Goal: Task Accomplishment & Management: Use online tool/utility

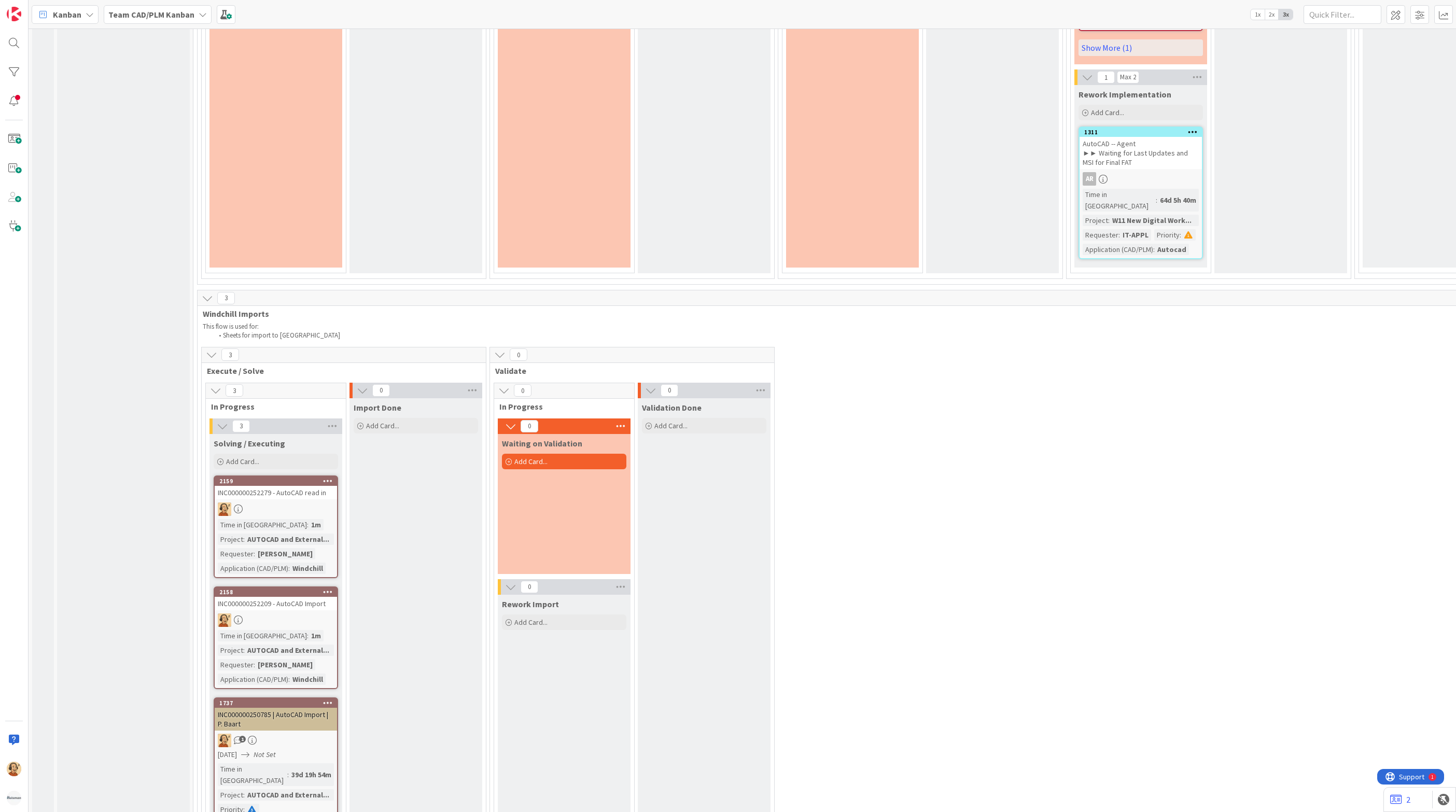
scroll to position [2438, 0]
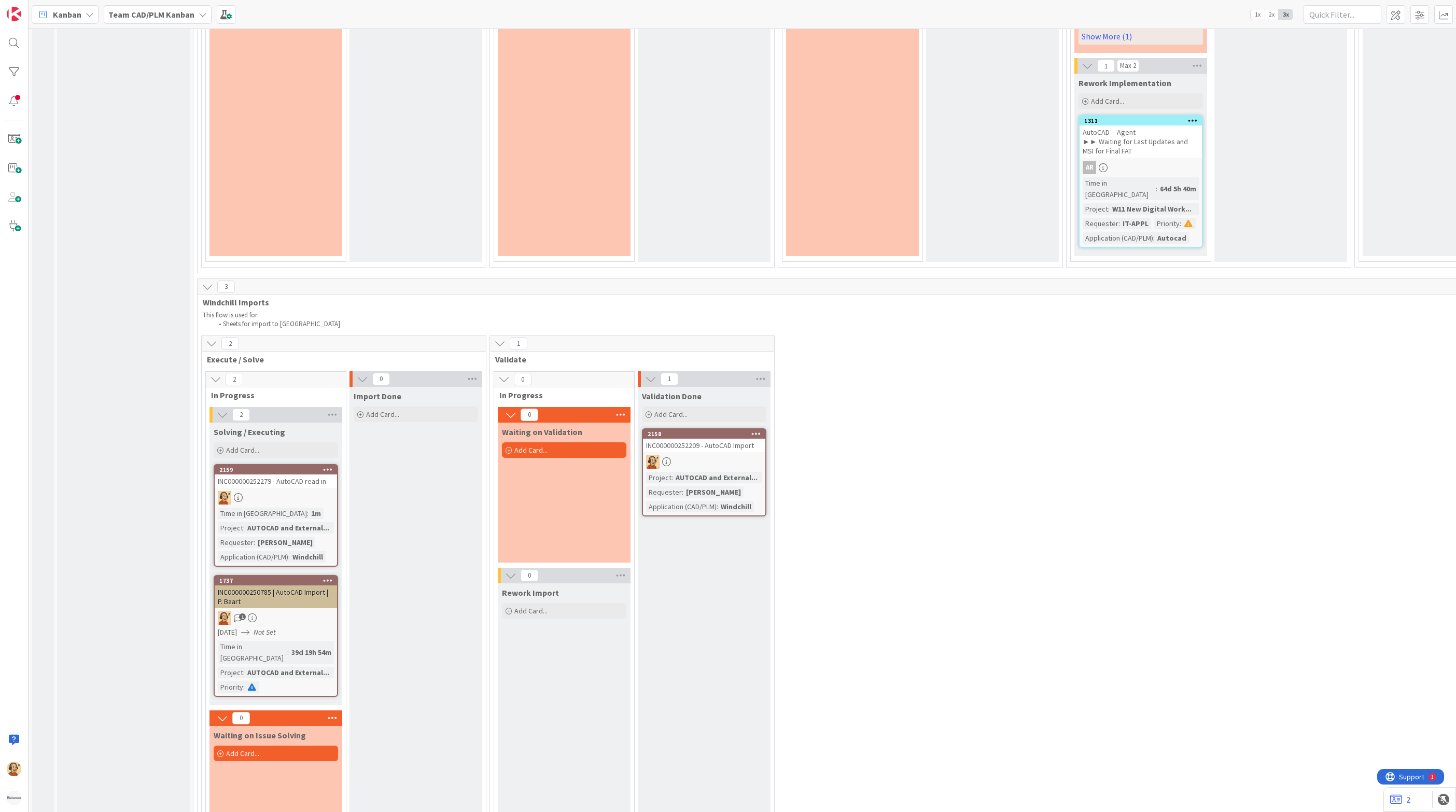
click at [280, 491] on div at bounding box center [276, 498] width 123 height 14
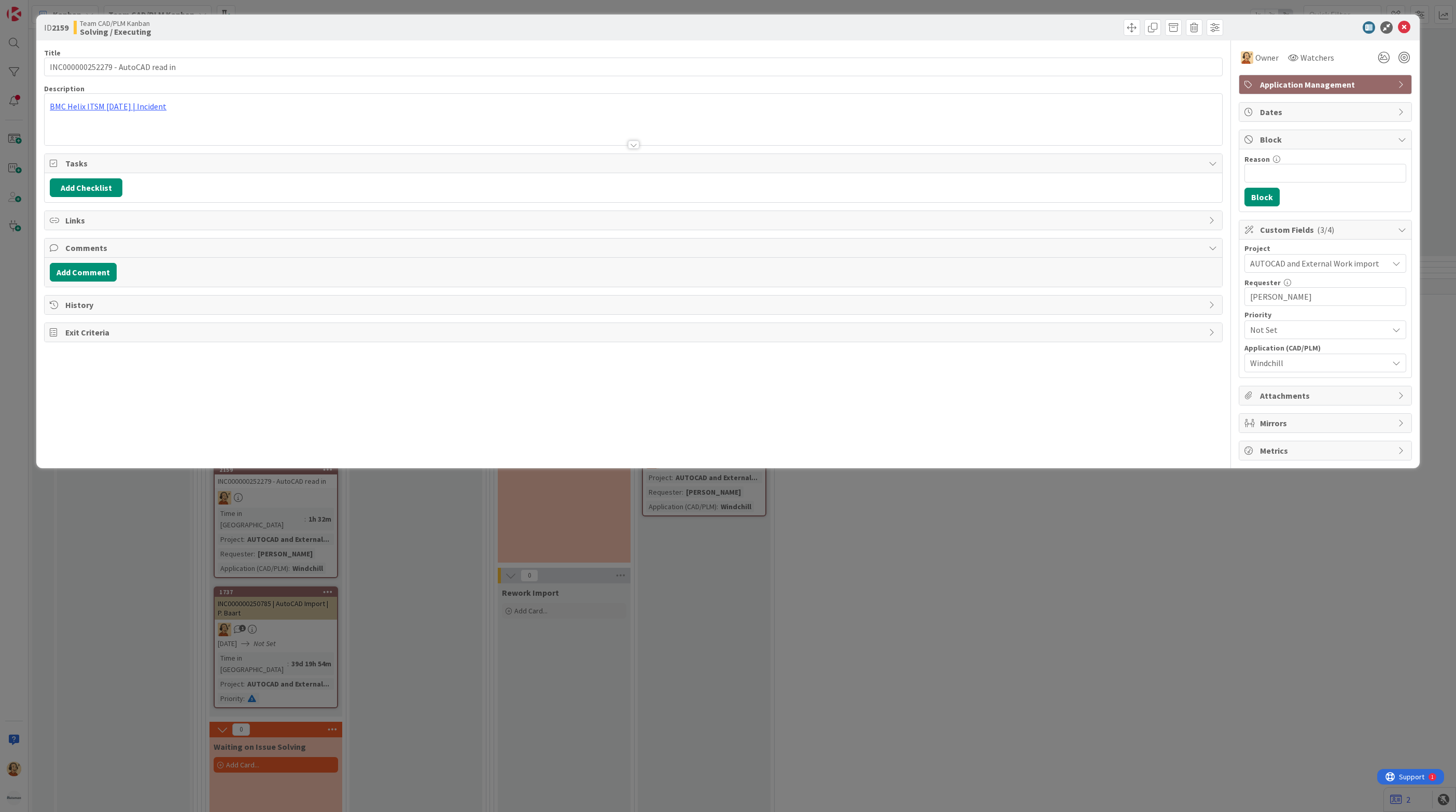
click at [142, 106] on div "BMC Helix ITSM [DATE] | Incident" at bounding box center [633, 119] width 1177 height 51
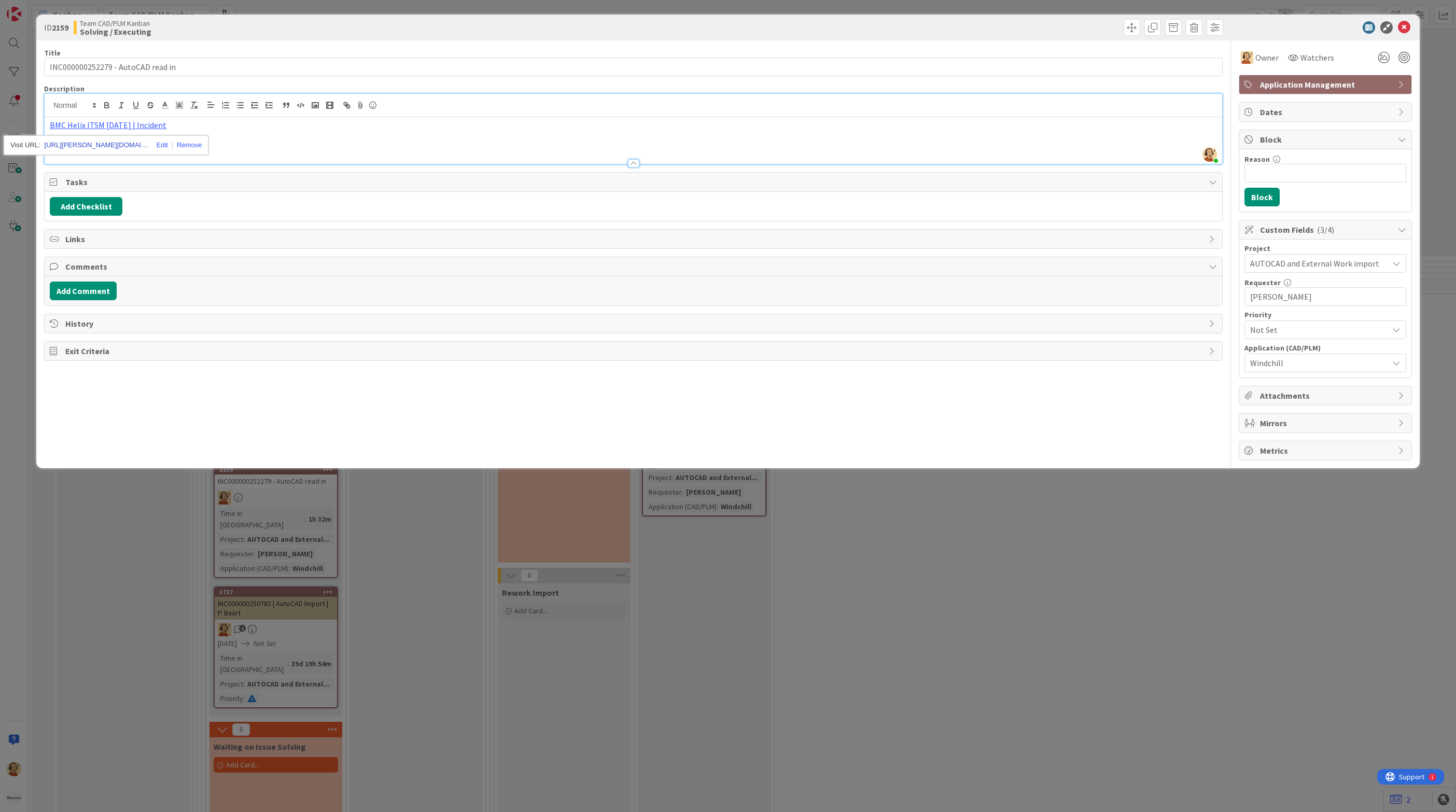
click at [122, 150] on link "[URL][PERSON_NAME][DOMAIN_NAME]" at bounding box center [96, 145] width 103 height 14
drag, startPoint x: 1403, startPoint y: 31, endPoint x: 1263, endPoint y: 207, distance: 224.9
click at [1263, 207] on div "ID 2159 Team CAD/PLM Kanban Solving / Executing Title 33 / 128 INC000000252279 …" at bounding box center [728, 241] width 1384 height 454
drag, startPoint x: 1263, startPoint y: 207, endPoint x: 1260, endPoint y: 179, distance: 28.2
click at [1260, 179] on input "Reason" at bounding box center [1325, 173] width 162 height 19
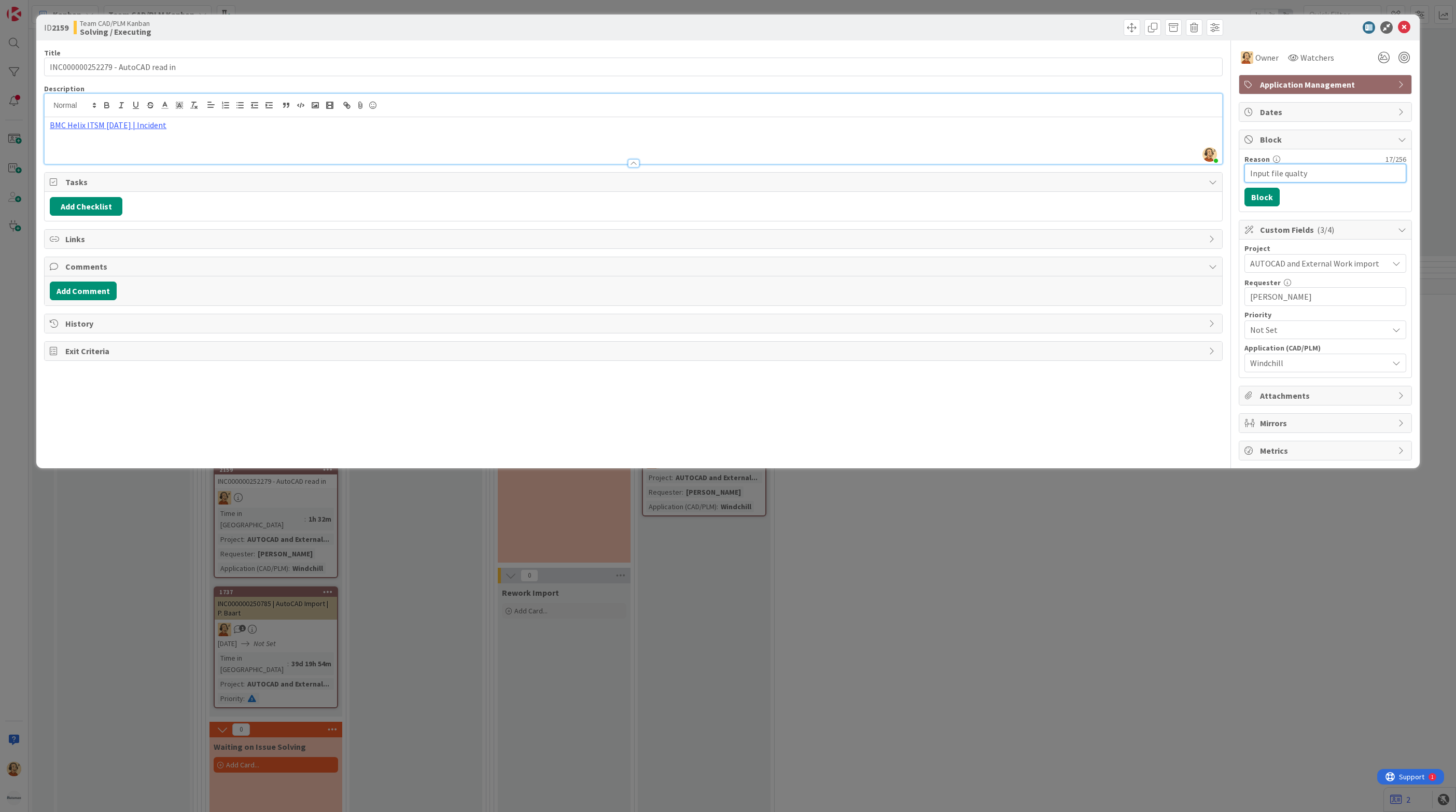
click at [1250, 173] on input "Input file qualty" at bounding box center [1325, 173] width 162 height 19
type input "Poor Input file quality"
click at [1273, 201] on button "Block" at bounding box center [1262, 197] width 35 height 19
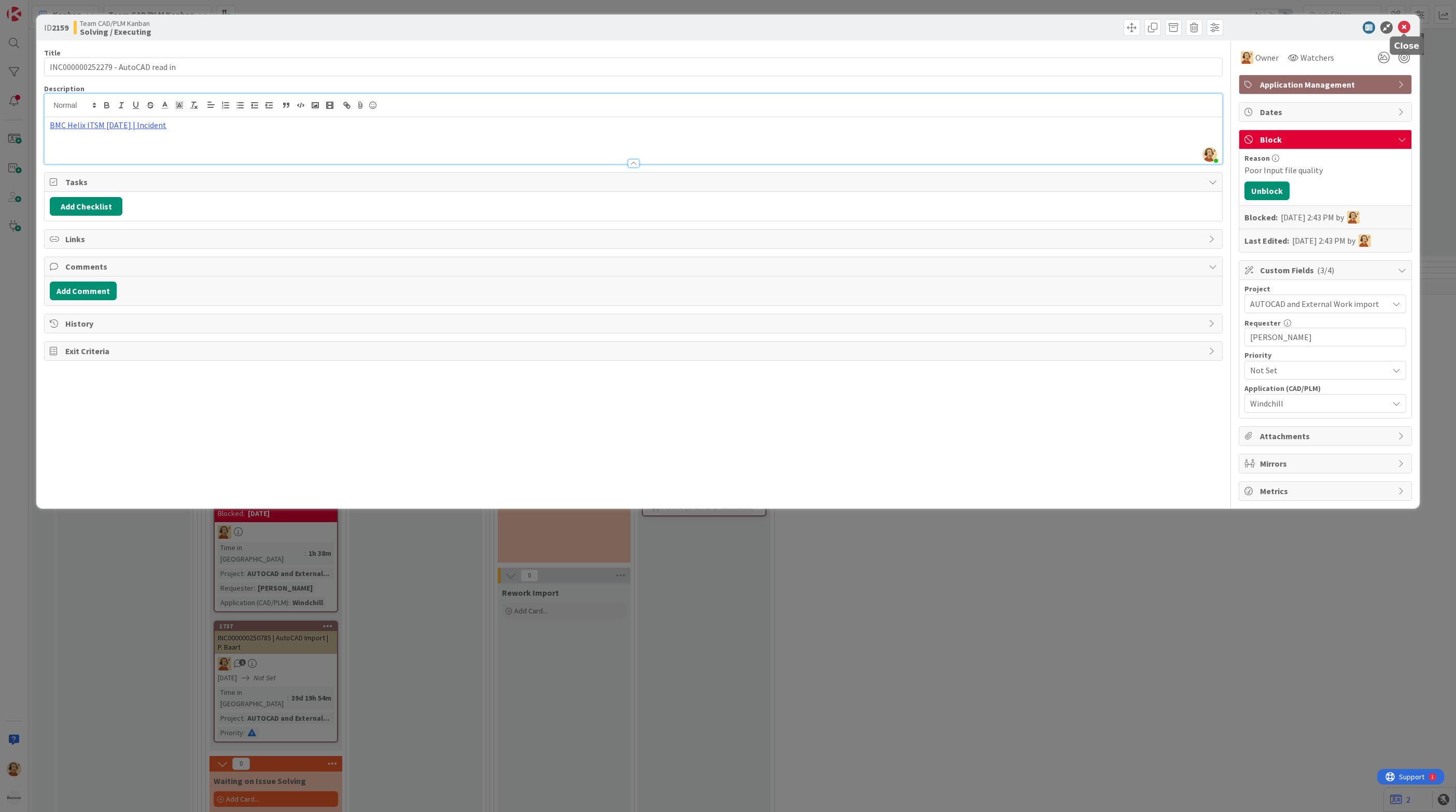
click at [1405, 24] on icon at bounding box center [1404, 28] width 12 height 12
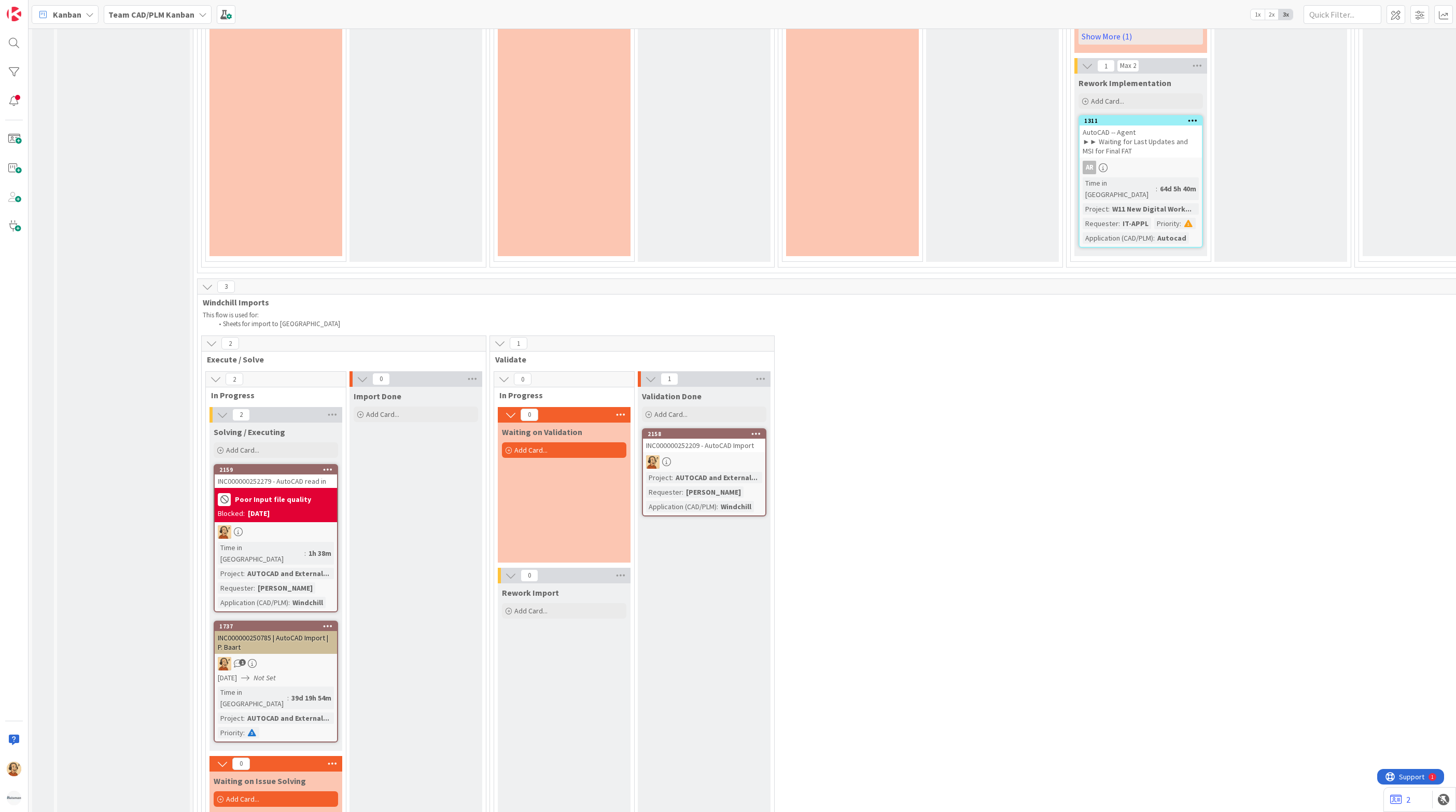
click at [714, 455] on div at bounding box center [704, 462] width 123 height 14
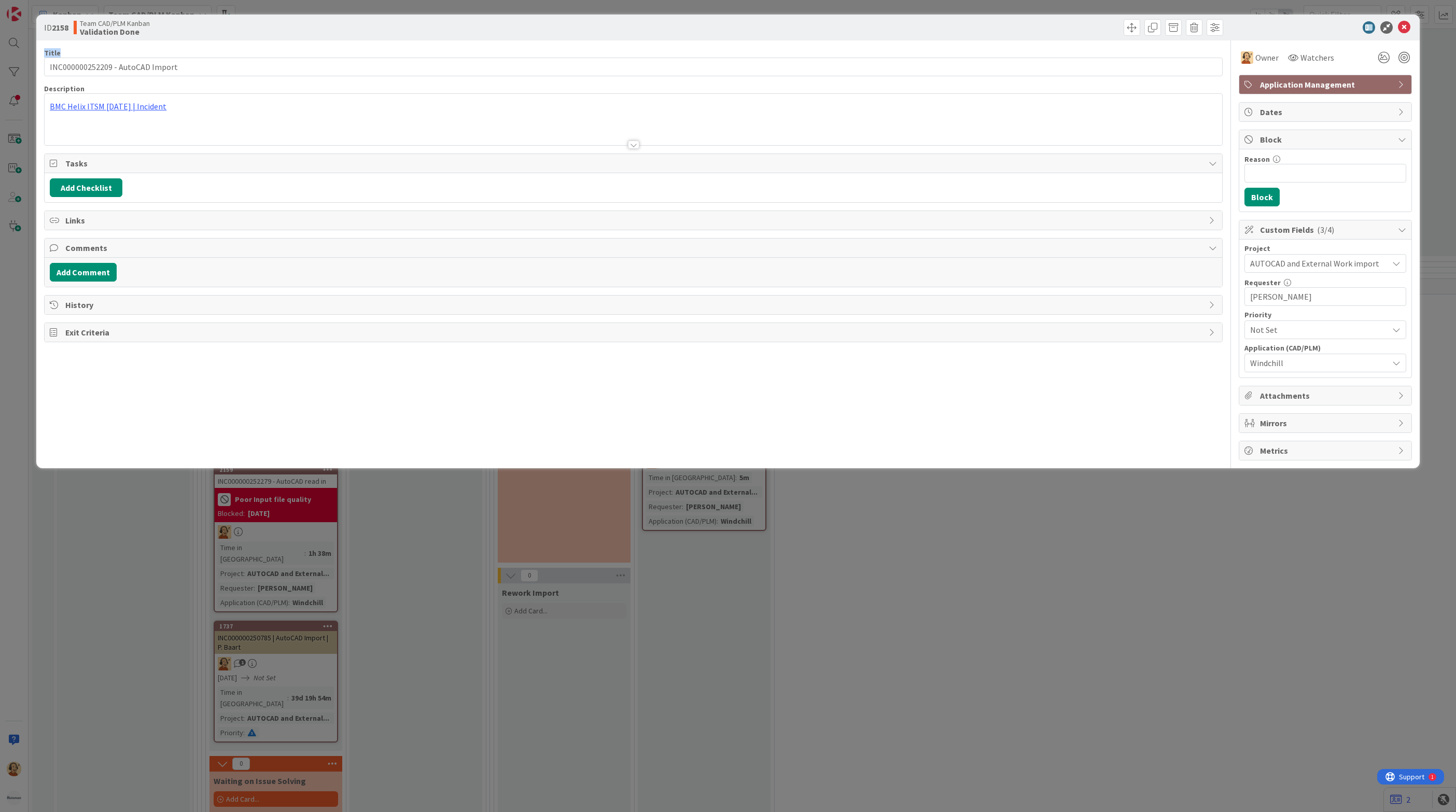
drag, startPoint x: 1403, startPoint y: 27, endPoint x: 635, endPoint y: 79, distance: 769.8
click at [635, 79] on div "ID 2158 Team CAD/PLM Kanban Validation Done Title 32 / 128 INC000000252209 - Au…" at bounding box center [728, 241] width 1384 height 454
click at [116, 106] on div "[PERSON_NAME] just joined BMC Helix ITSM [DATE] | Incident" at bounding box center [633, 119] width 1177 height 51
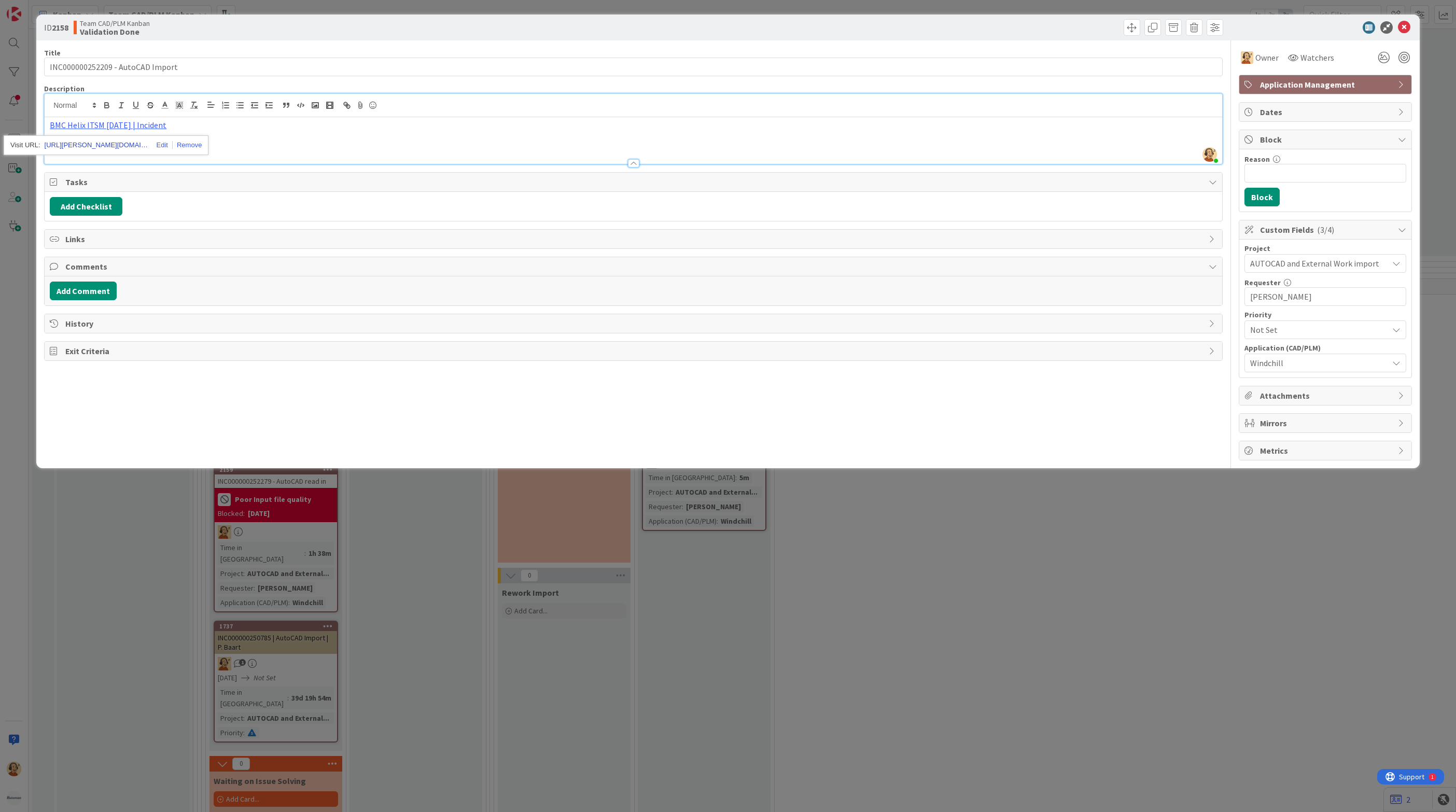
click at [106, 146] on link "[URL][PERSON_NAME][DOMAIN_NAME]" at bounding box center [96, 145] width 103 height 14
click at [1403, 24] on icon at bounding box center [1404, 28] width 12 height 12
